Goal: Information Seeking & Learning: Find specific fact

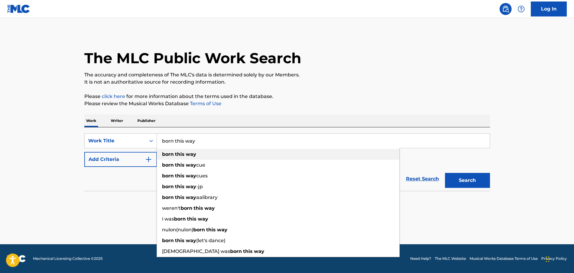
type input "born this way"
click at [212, 155] on div "born this way" at bounding box center [278, 154] width 242 height 11
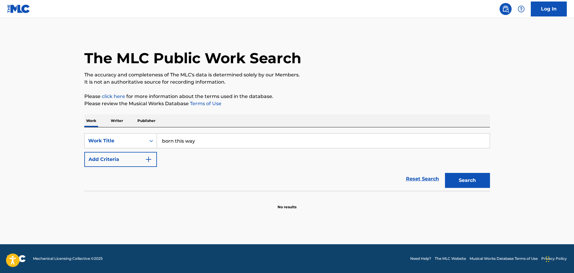
click at [150, 159] on img "Search Form" at bounding box center [148, 159] width 7 height 7
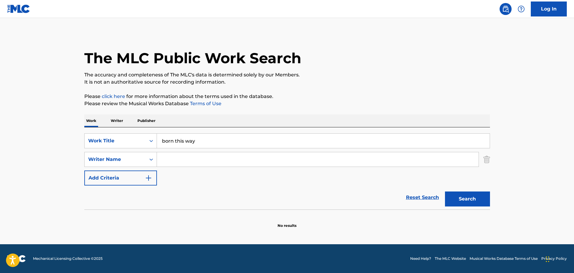
click at [168, 159] on input "Search Form" at bounding box center [318, 159] width 322 height 14
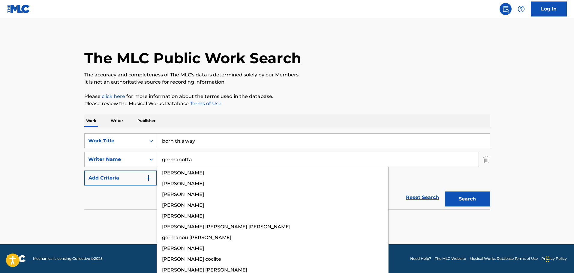
type input "germanotta"
click at [445, 192] on button "Search" at bounding box center [467, 199] width 45 height 15
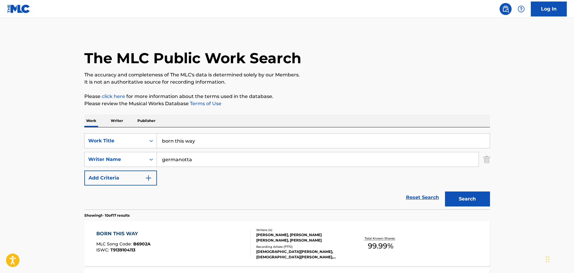
drag, startPoint x: 45, startPoint y: 185, endPoint x: 111, endPoint y: 182, distance: 65.5
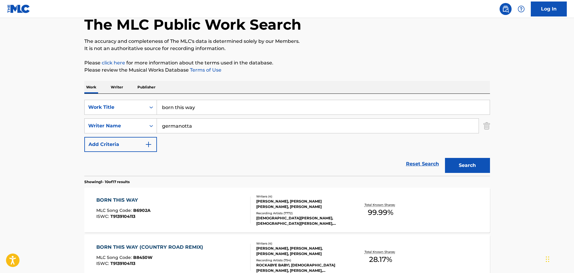
scroll to position [120, 0]
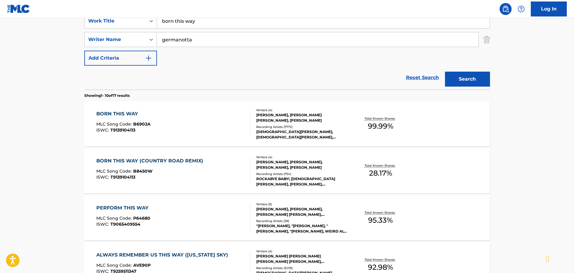
click at [104, 110] on div "BORN THIS WAY" at bounding box center [123, 113] width 54 height 7
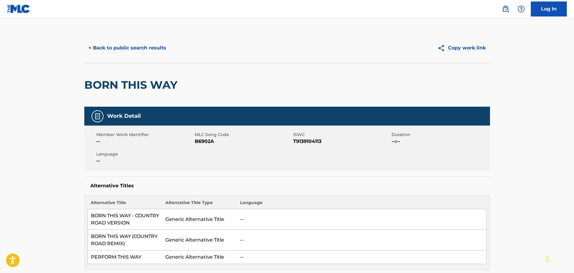
click at [107, 114] on h5 "Work Detail" at bounding box center [124, 116] width 34 height 7
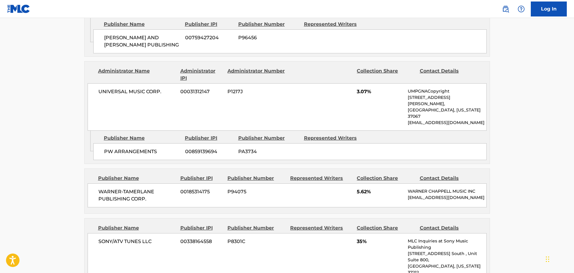
scroll to position [600, 0]
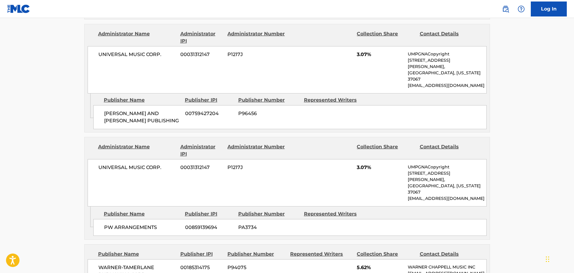
click at [43, 56] on main "< Back to public search results Copy work link BORN THIS WAY Work Detail Member…" at bounding box center [287, 126] width 574 height 1416
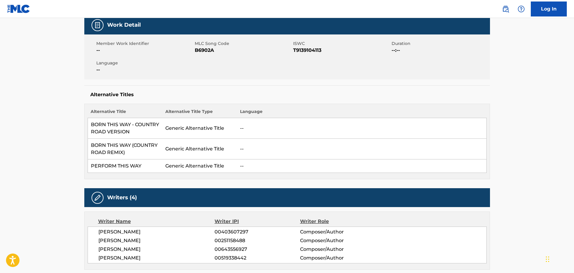
scroll to position [0, 0]
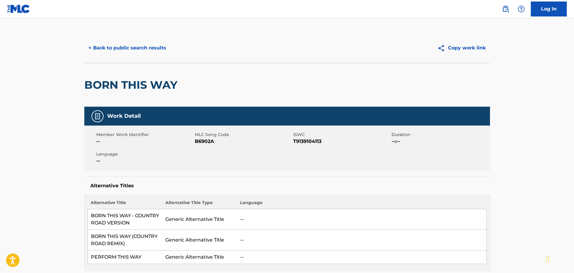
click at [107, 47] on button "< Back to public search results" at bounding box center [127, 48] width 86 height 15
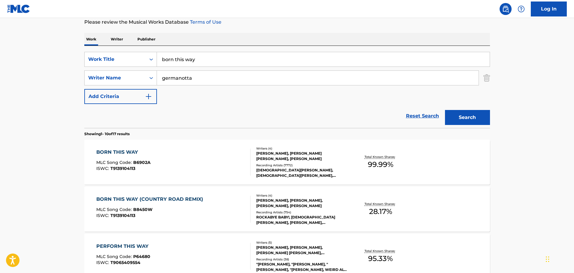
scroll to position [30, 0]
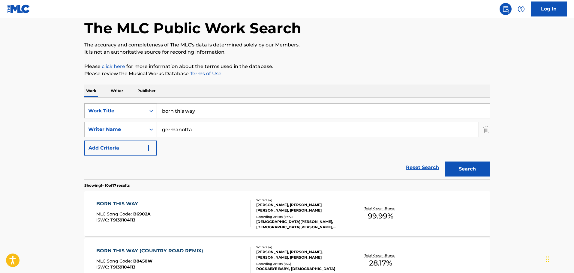
drag, startPoint x: 185, startPoint y: 112, endPoint x: 149, endPoint y: 113, distance: 36.9
click at [149, 113] on div "SearchWithCriteriaa69c0cc1-7eaa-4e14-93e1-265713d4e795 Work Title born this way" at bounding box center [287, 111] width 406 height 15
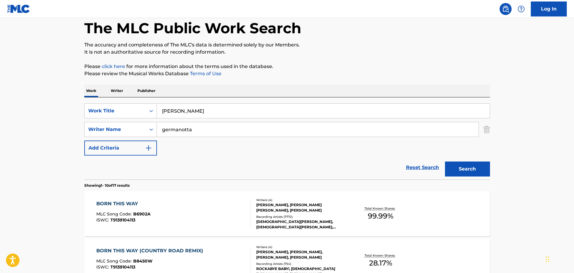
click at [201, 112] on input "[PERSON_NAME]" at bounding box center [323, 111] width 333 height 14
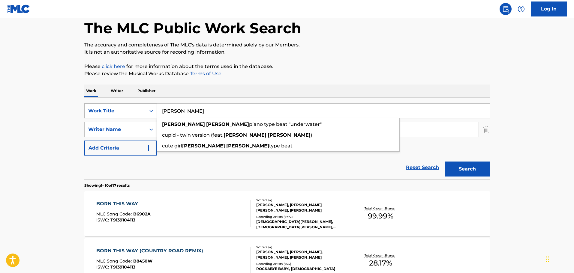
drag, startPoint x: 209, startPoint y: 110, endPoint x: 145, endPoint y: 111, distance: 64.8
click at [145, 111] on div "SearchWithCriteriaa69c0cc1-7eaa-4e14-93e1-265713d4e795 Work Title [PERSON_NAME]…" at bounding box center [287, 111] width 406 height 15
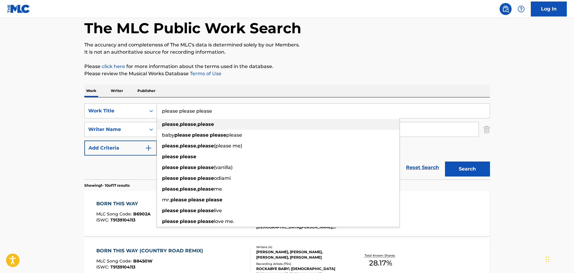
click at [210, 120] on div "please , please , please" at bounding box center [278, 124] width 242 height 11
type input "please, please, please"
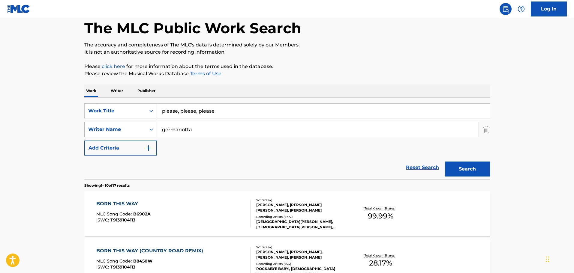
drag, startPoint x: 183, startPoint y: 130, endPoint x: 152, endPoint y: 131, distance: 30.6
click at [152, 131] on div "SearchWithCriteria4b8a9724-091d-410e-8b90-e6f218c97b6f Writer Name [PERSON_NAME]" at bounding box center [287, 129] width 406 height 15
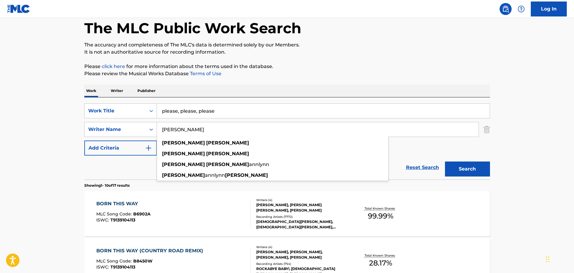
type input "[PERSON_NAME]"
click at [445, 162] on button "Search" at bounding box center [467, 169] width 45 height 15
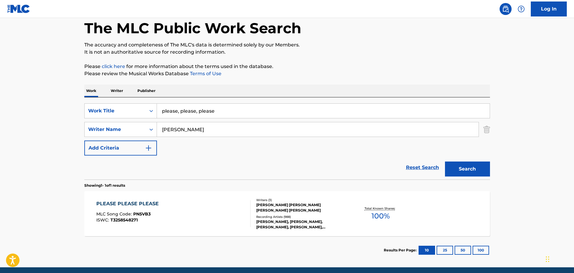
click at [283, 214] on div "Writers ( 3 ) [PERSON_NAME] [PERSON_NAME] [PERSON_NAME] [PERSON_NAME] Recording…" at bounding box center [299, 214] width 96 height 32
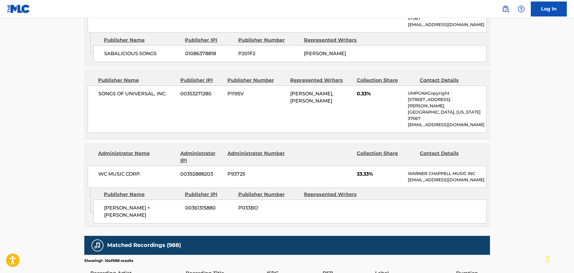
scroll to position [570, 0]
